Goal: Task Accomplishment & Management: Use online tool/utility

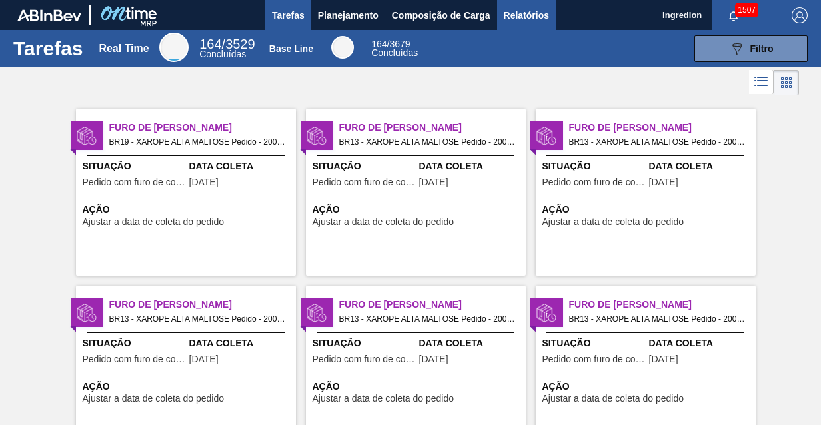
click at [525, 15] on span "Relatórios" at bounding box center [526, 15] width 45 height 16
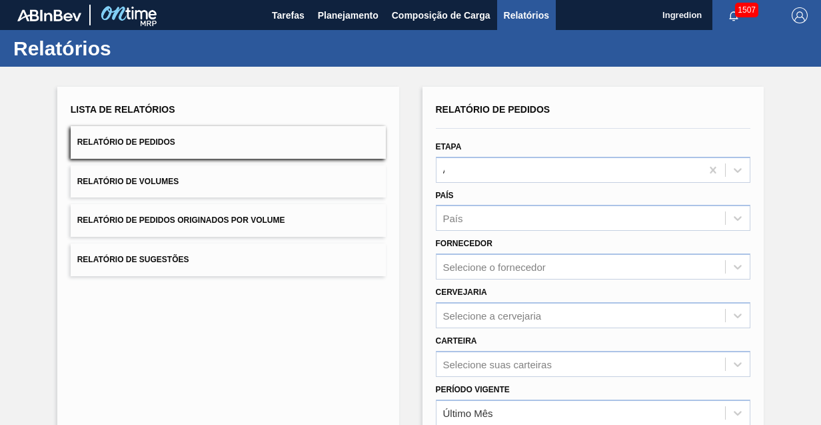
type input "Aguardando Faturamento"
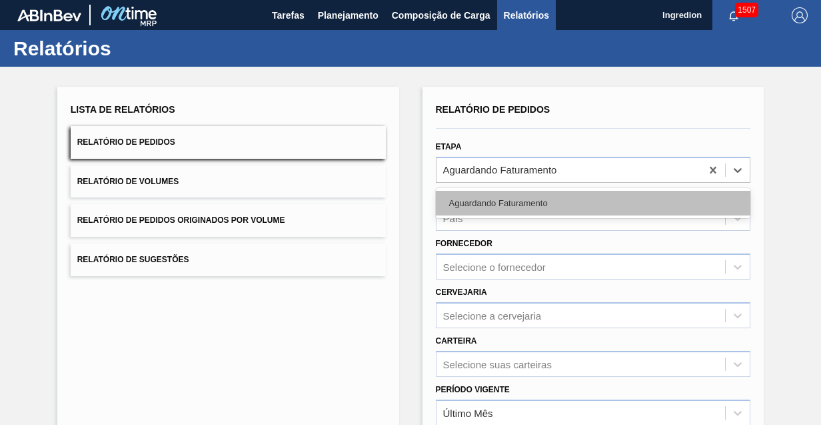
click at [592, 202] on div "Aguardando Faturamento" at bounding box center [593, 203] width 315 height 25
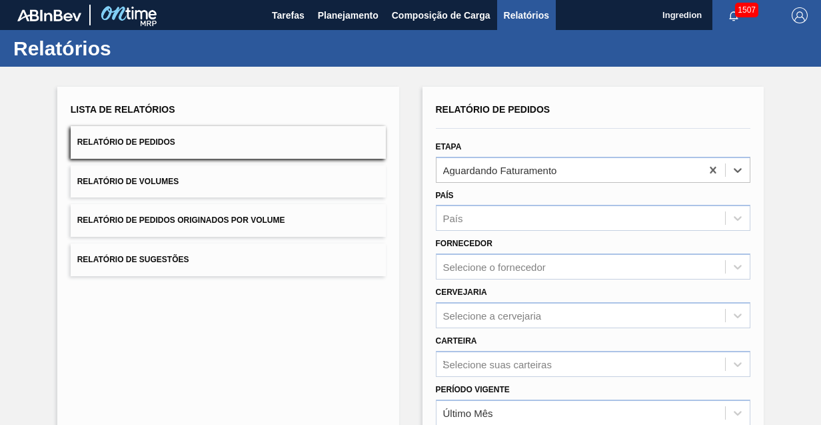
type input "Xarope"
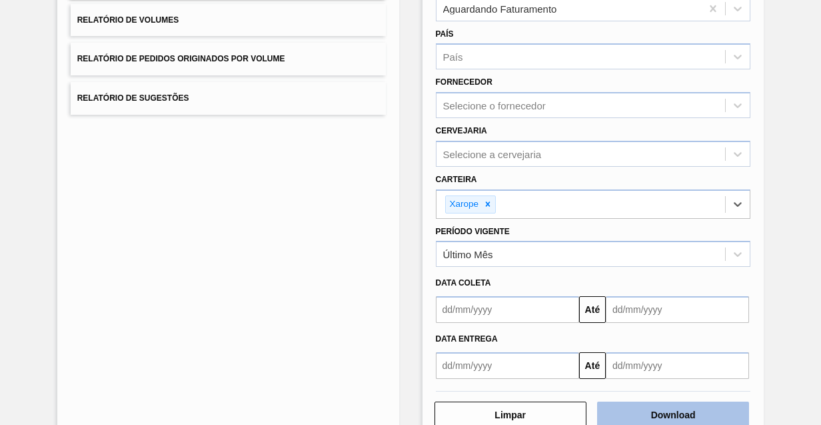
click at [671, 412] on button "Download" at bounding box center [673, 414] width 152 height 27
